Goal: Navigation & Orientation: Understand site structure

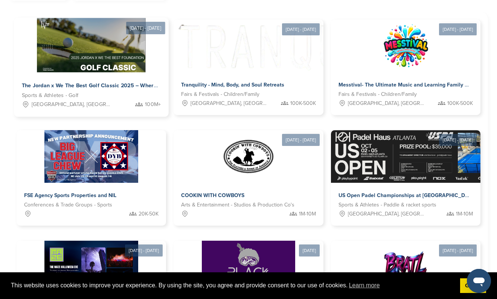
scroll to position [242, 0]
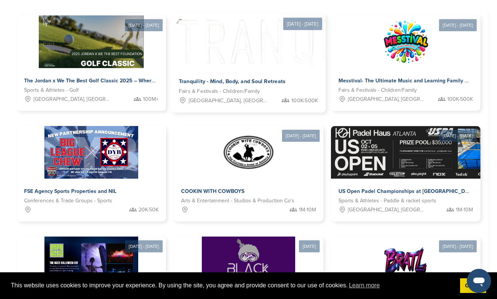
click at [193, 101] on span "[GEOGRAPHIC_DATA], [GEOGRAPHIC_DATA]" at bounding box center [229, 100] width 81 height 9
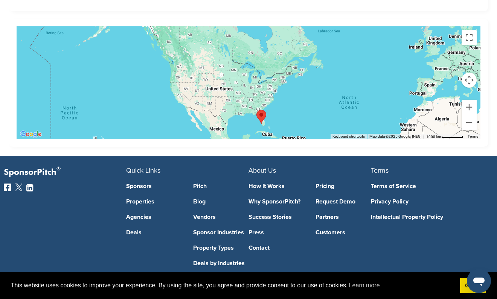
scroll to position [1250, 0]
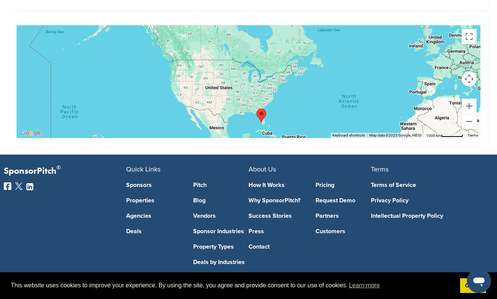
click at [143, 213] on link "Agencies" at bounding box center [154, 216] width 56 height 6
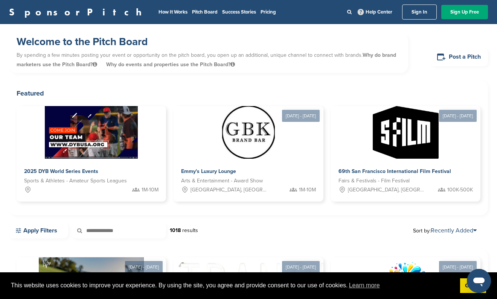
scroll to position [242, 0]
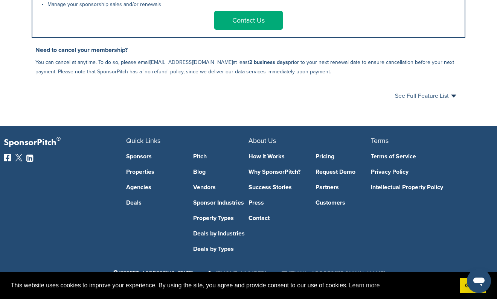
scroll to position [473, 0]
click at [198, 186] on link "Vendors" at bounding box center [221, 188] width 56 height 6
click at [321, 189] on link "Partners" at bounding box center [344, 188] width 56 height 6
